Goal: Find specific page/section: Find specific page/section

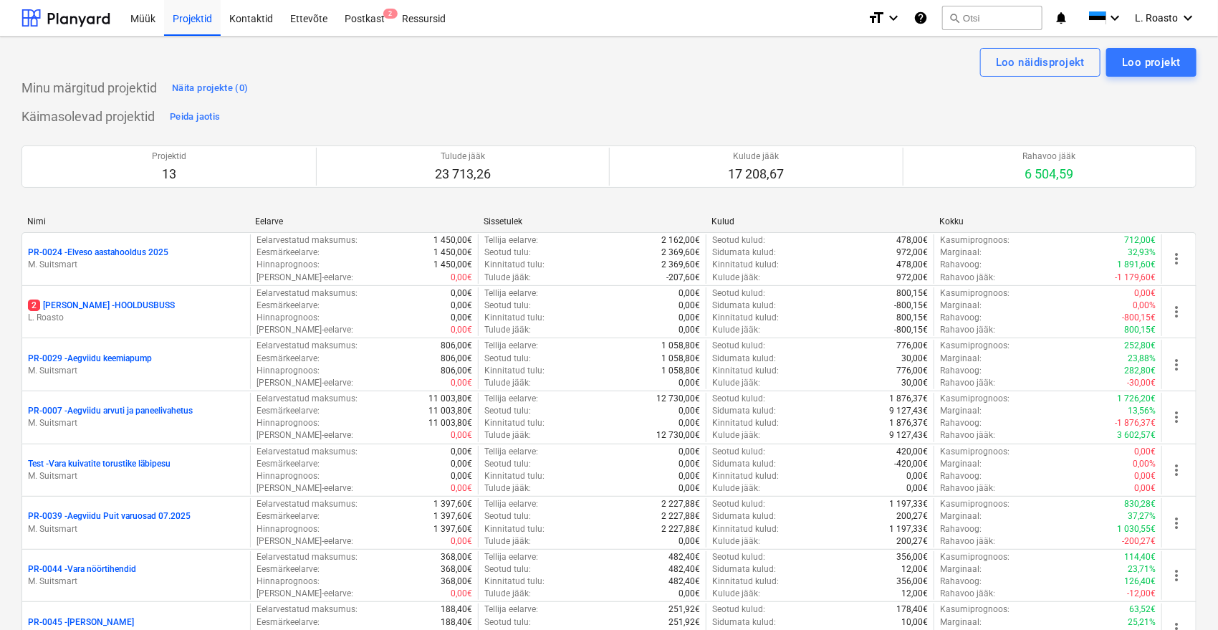
scroll to position [569, 0]
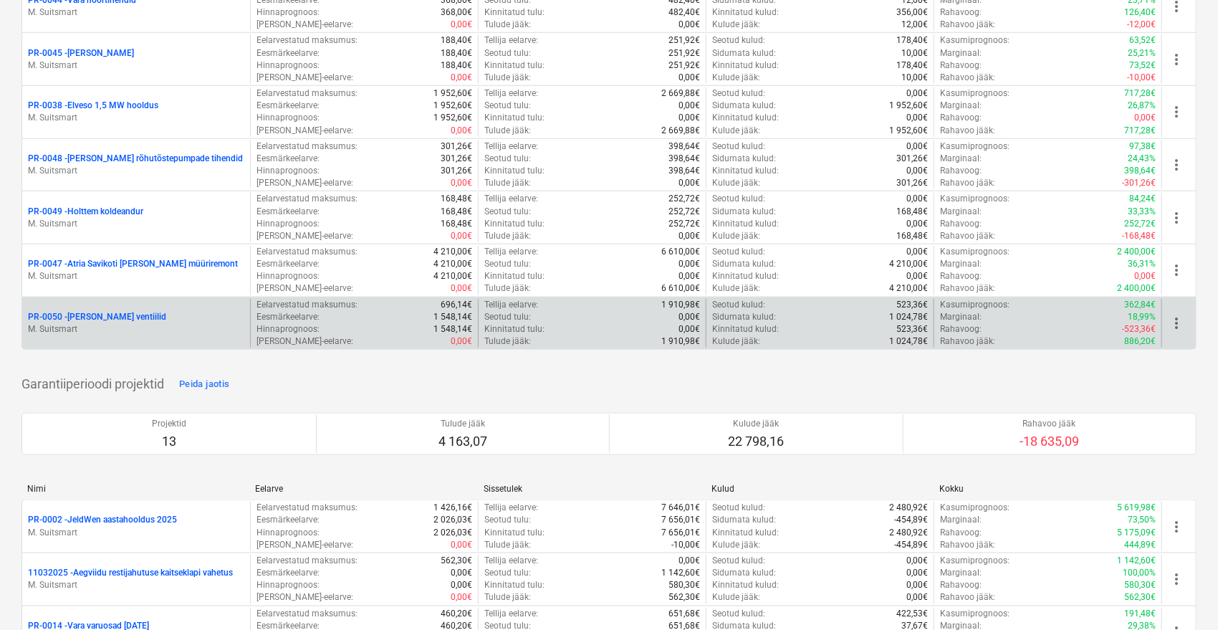
click at [120, 311] on p "PR-0050 - [PERSON_NAME] ventiilid" at bounding box center [97, 317] width 138 height 12
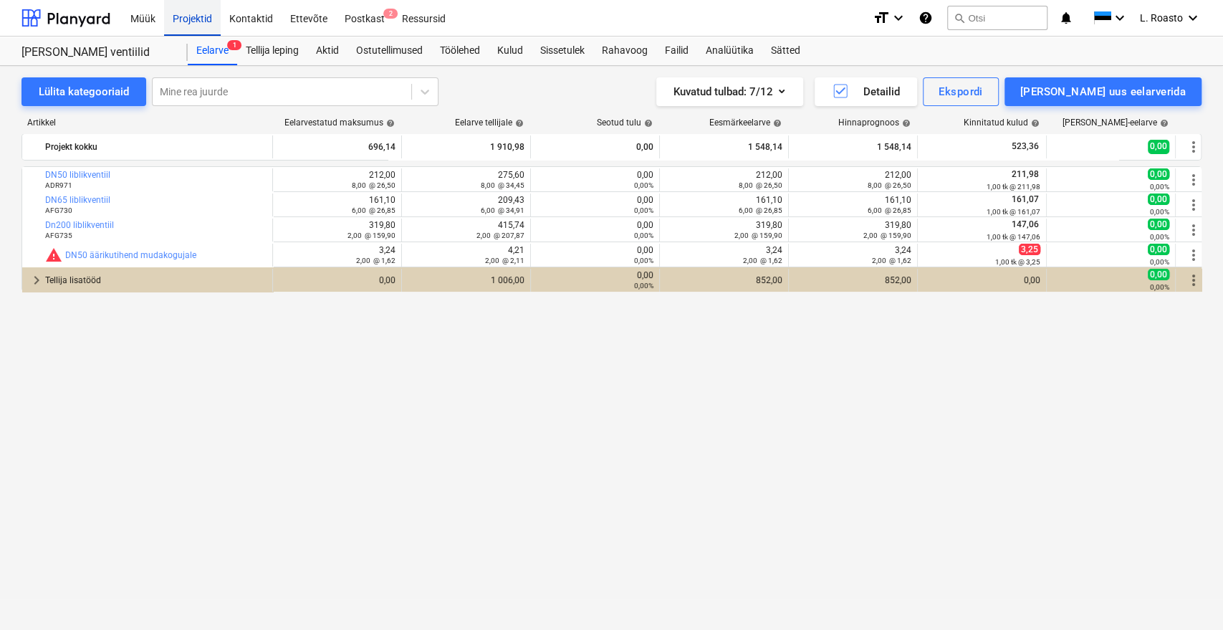
click at [189, 22] on div "Projektid" at bounding box center [192, 17] width 57 height 37
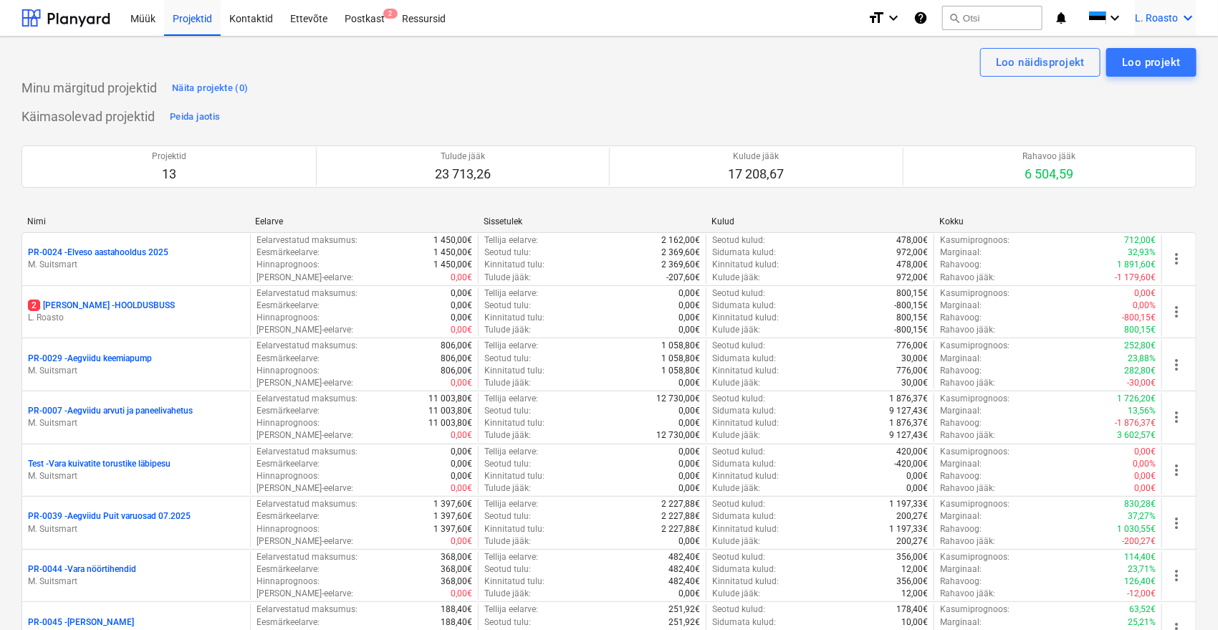
click at [1182, 11] on icon "keyboard_arrow_down" at bounding box center [1187, 17] width 17 height 17
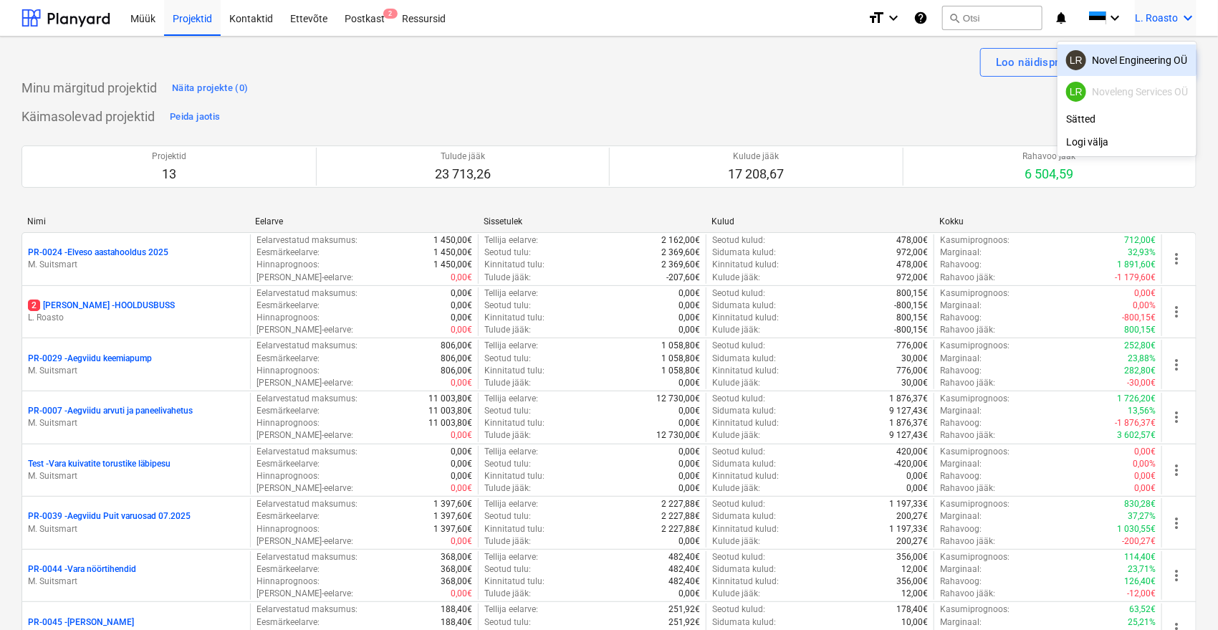
click at [1133, 54] on div "LR Novel Engineering OÜ" at bounding box center [1127, 60] width 122 height 20
